Goal: Task Accomplishment & Management: Manage account settings

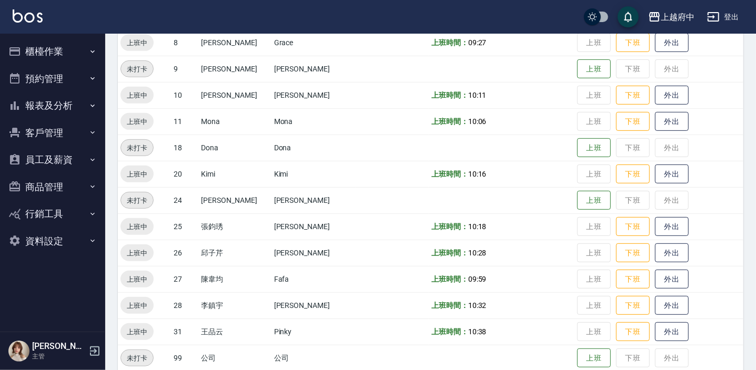
scroll to position [312, 0]
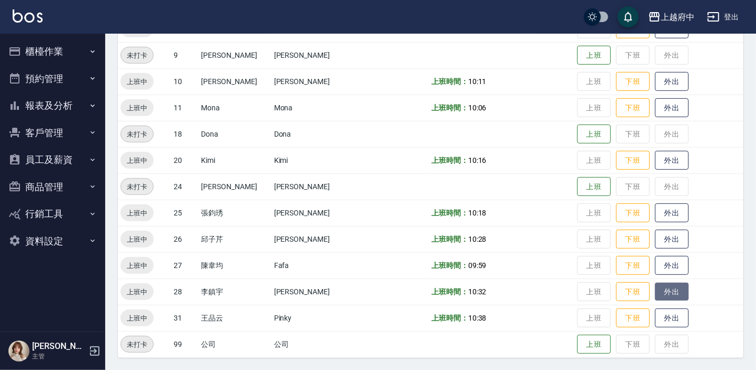
click at [655, 288] on button "外出" at bounding box center [672, 292] width 34 height 18
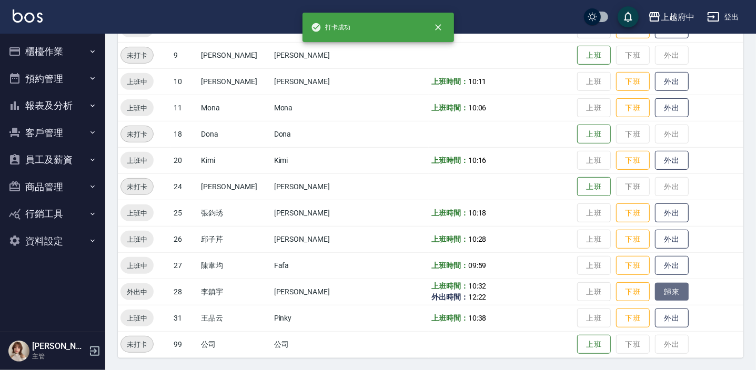
click at [655, 288] on button "歸來" at bounding box center [672, 292] width 34 height 18
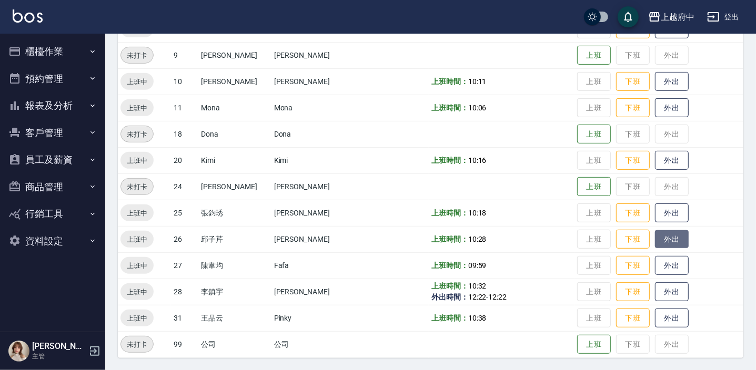
click at [660, 237] on button "外出" at bounding box center [672, 239] width 34 height 18
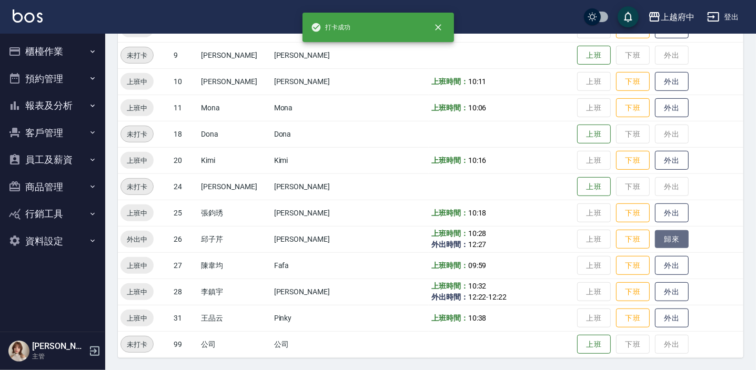
click at [660, 237] on button "歸來" at bounding box center [672, 239] width 34 height 18
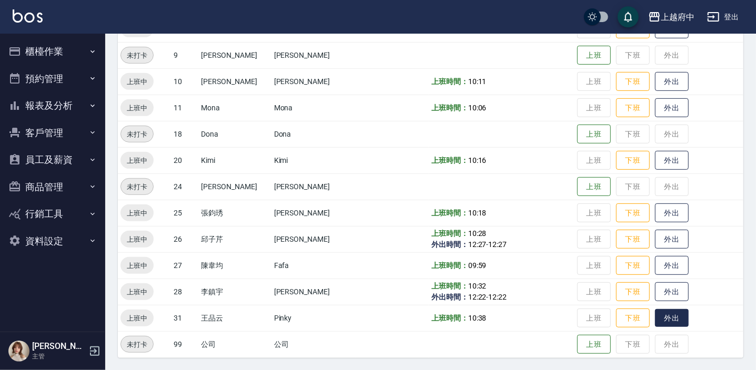
click at [655, 320] on button "外出" at bounding box center [672, 318] width 34 height 18
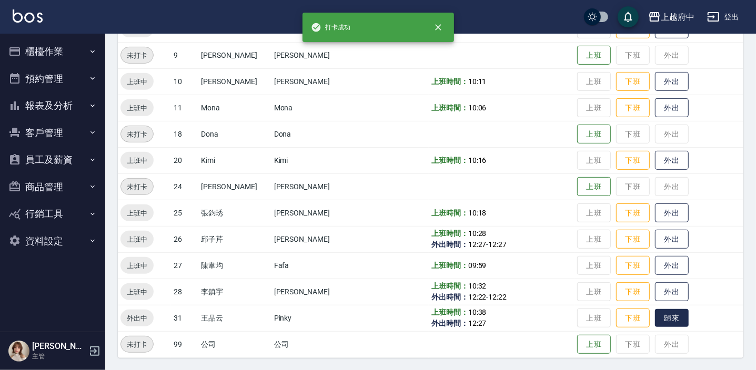
click at [655, 315] on button "歸來" at bounding box center [672, 318] width 34 height 18
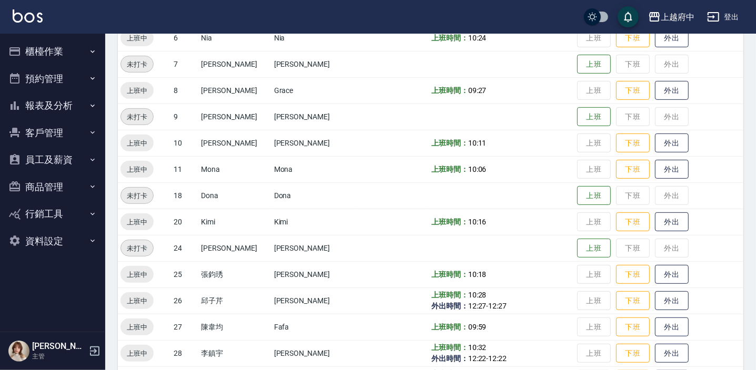
scroll to position [168, 0]
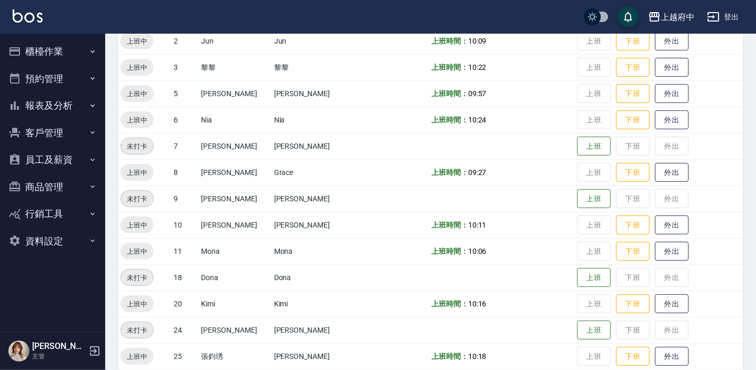
click at [81, 131] on button "客戶管理" at bounding box center [52, 132] width 97 height 27
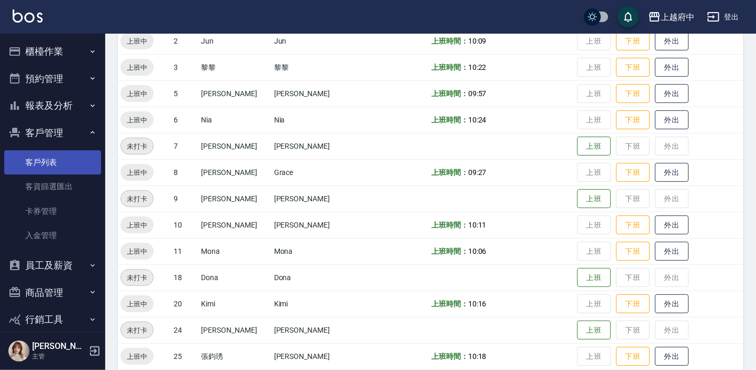
click at [74, 156] on link "客戶列表" at bounding box center [52, 162] width 97 height 24
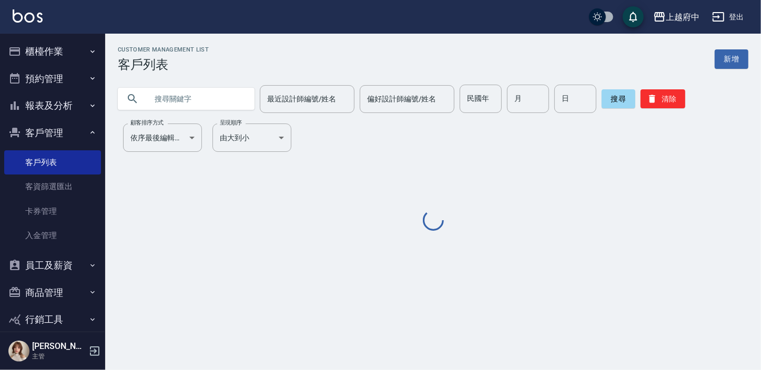
click at [204, 87] on input "text" at bounding box center [196, 99] width 99 height 28
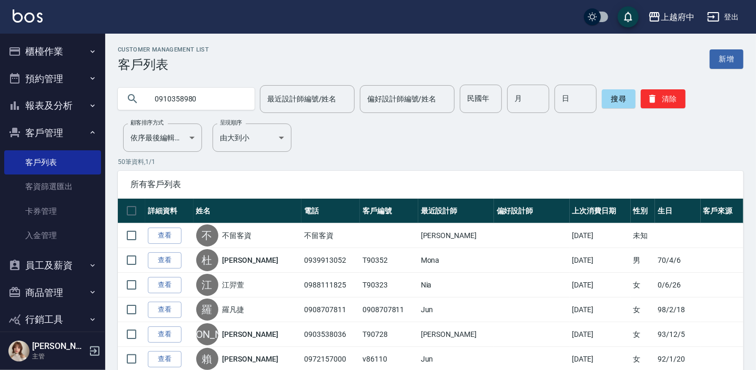
type input "0910358980"
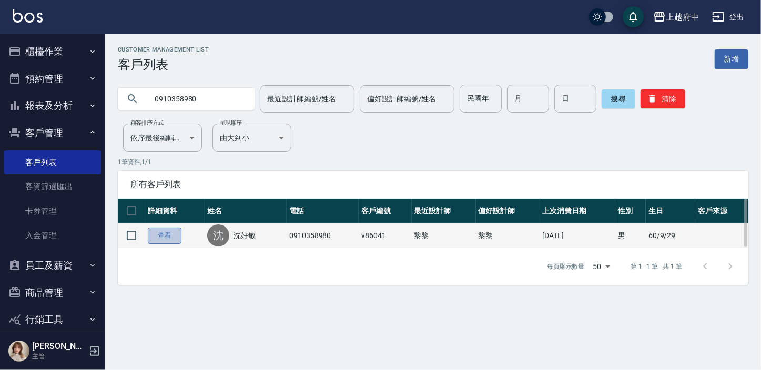
click at [171, 230] on link "查看" at bounding box center [165, 236] width 34 height 16
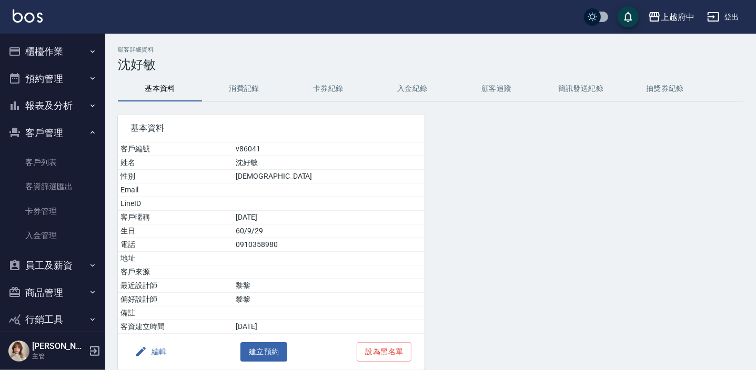
click at [250, 117] on div "基本資料" at bounding box center [271, 128] width 307 height 27
click at [236, 89] on button "消費記錄" at bounding box center [244, 88] width 84 height 25
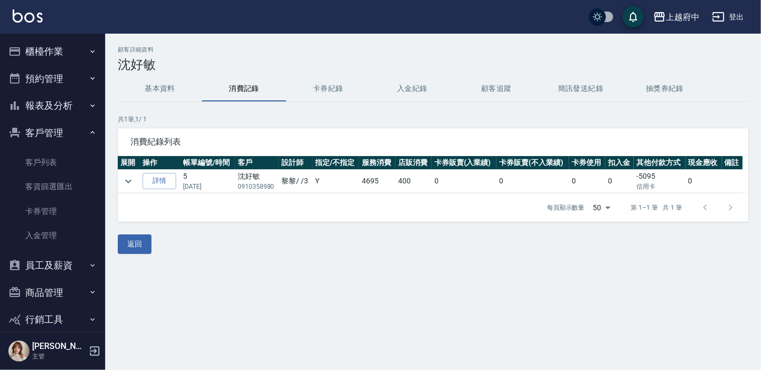
click at [163, 96] on button "基本資料" at bounding box center [160, 88] width 84 height 25
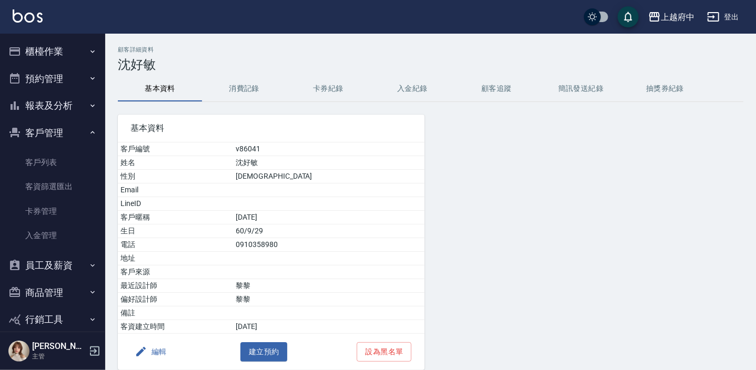
click at [236, 85] on button "消費記錄" at bounding box center [244, 88] width 84 height 25
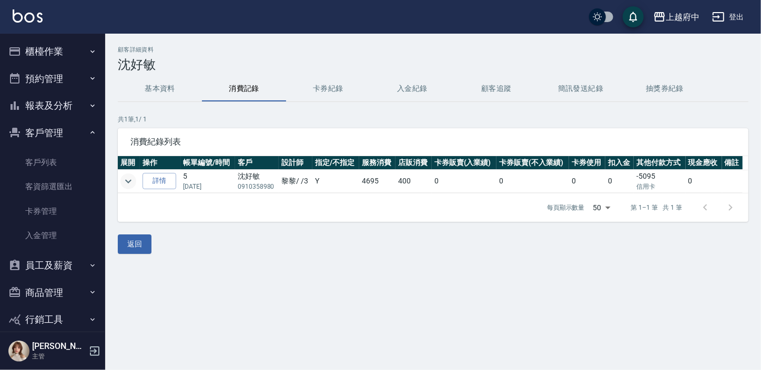
click at [123, 181] on icon "expand row" at bounding box center [128, 181] width 13 height 13
